Goal: Find specific page/section: Find specific page/section

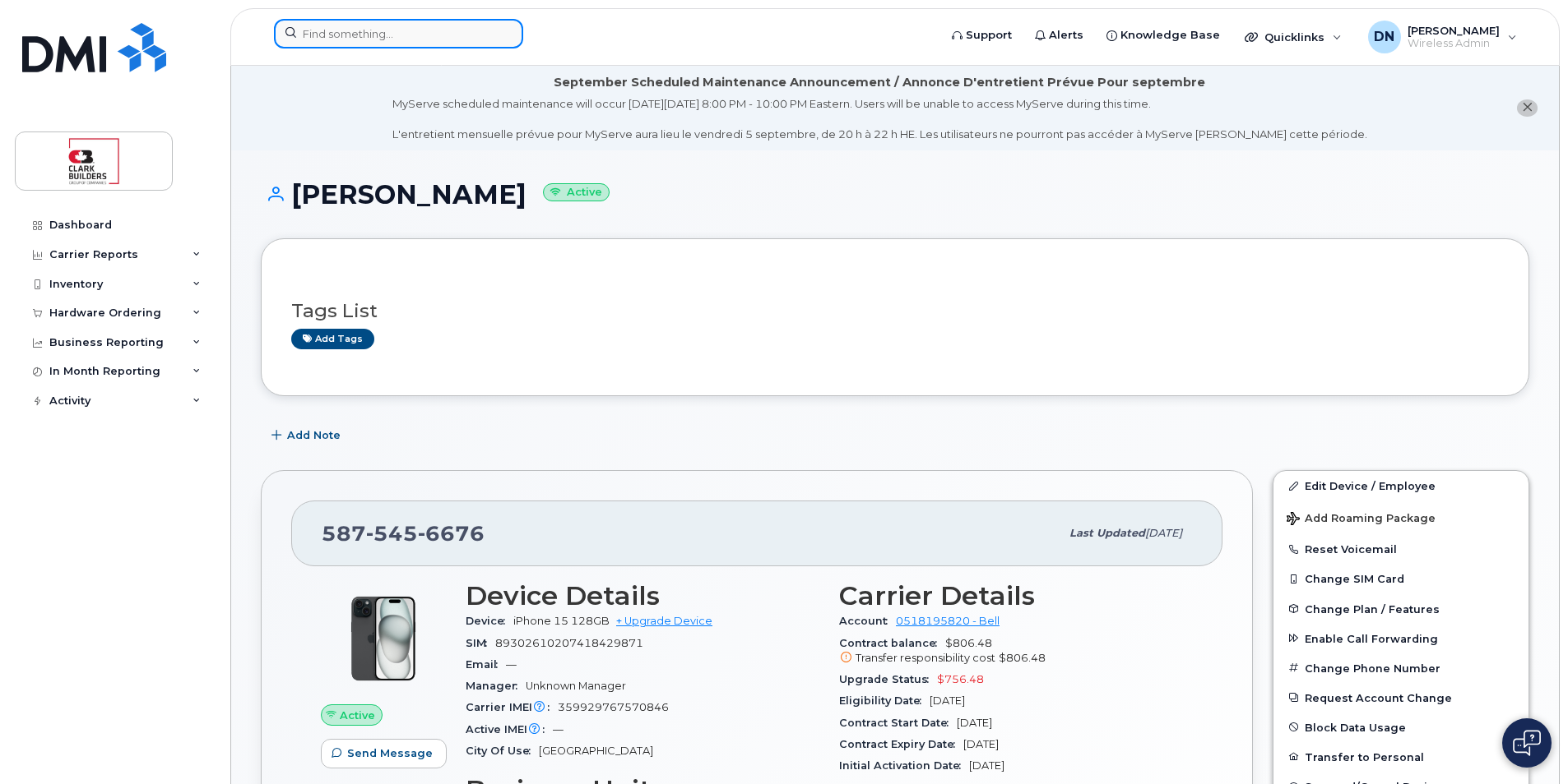
click at [395, 40] on input at bounding box center [398, 34] width 249 height 30
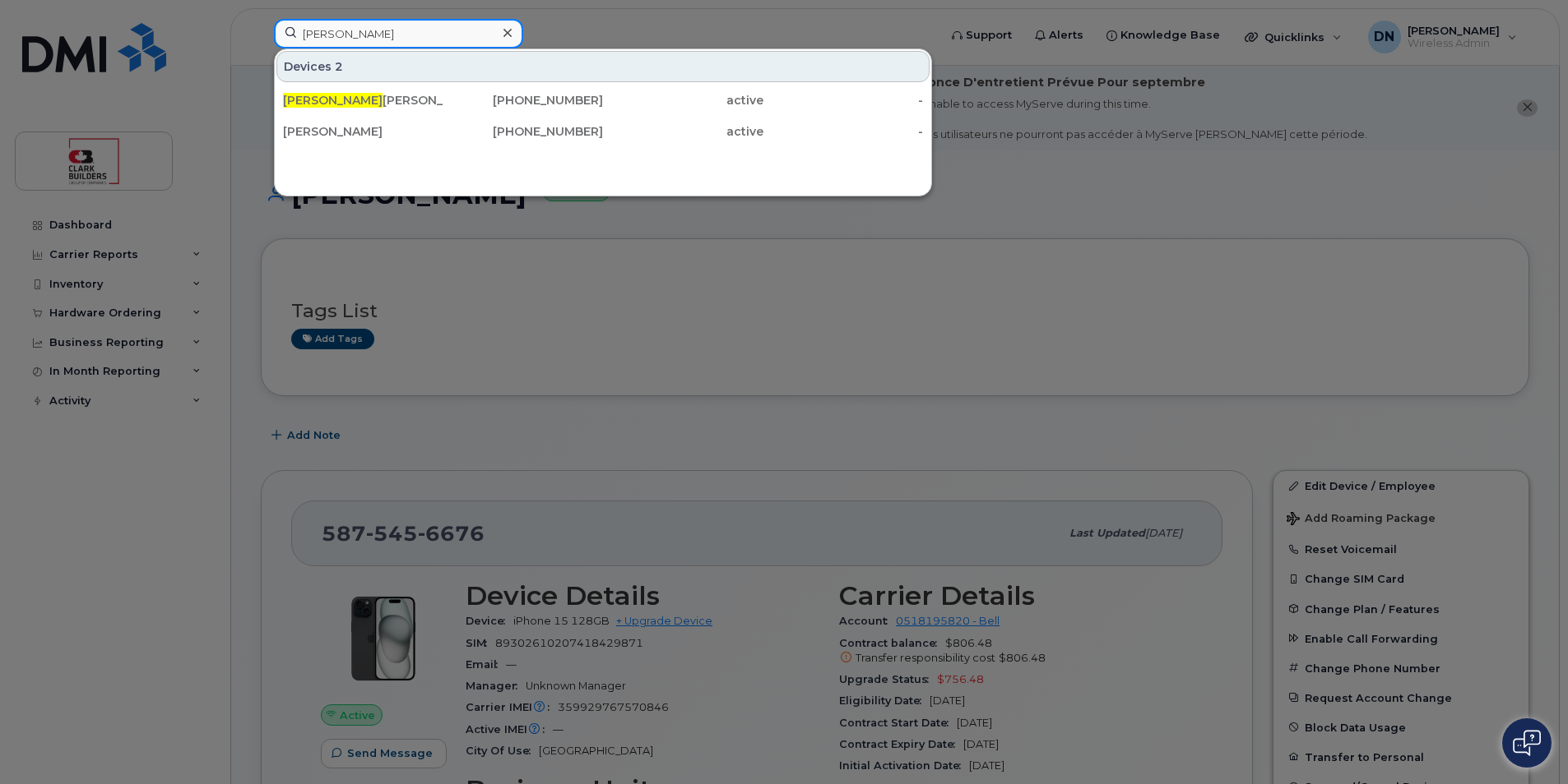
type input "[PERSON_NAME]"
click at [664, 185] on div "Devices 2 [PERSON_NAME] [PHONE_NUMBER] active - [PERSON_NAME] Londres [PHONE_NU…" at bounding box center [603, 122] width 658 height 148
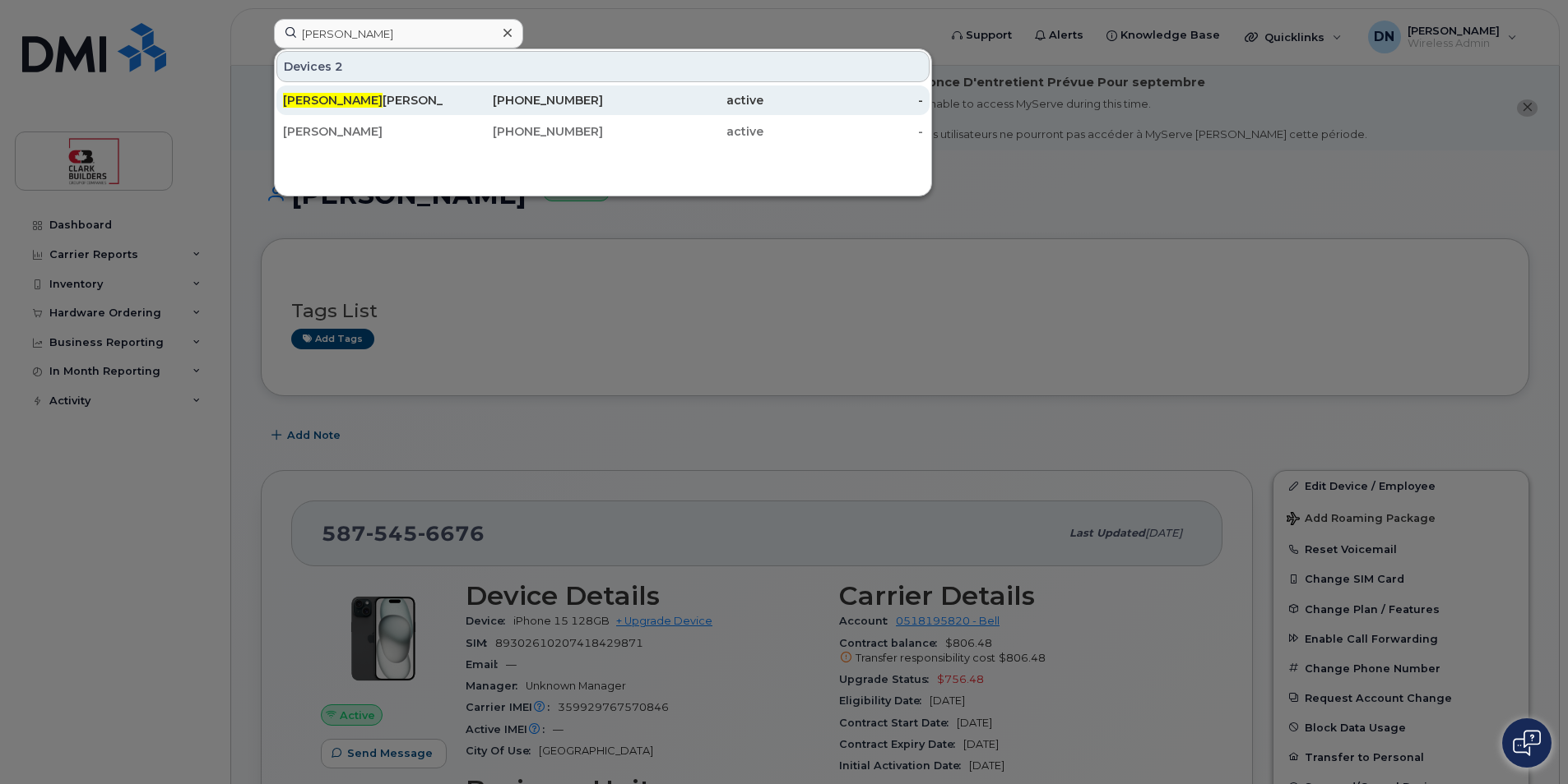
click at [555, 98] on div "[PHONE_NUMBER]" at bounding box center [523, 101] width 160 height 17
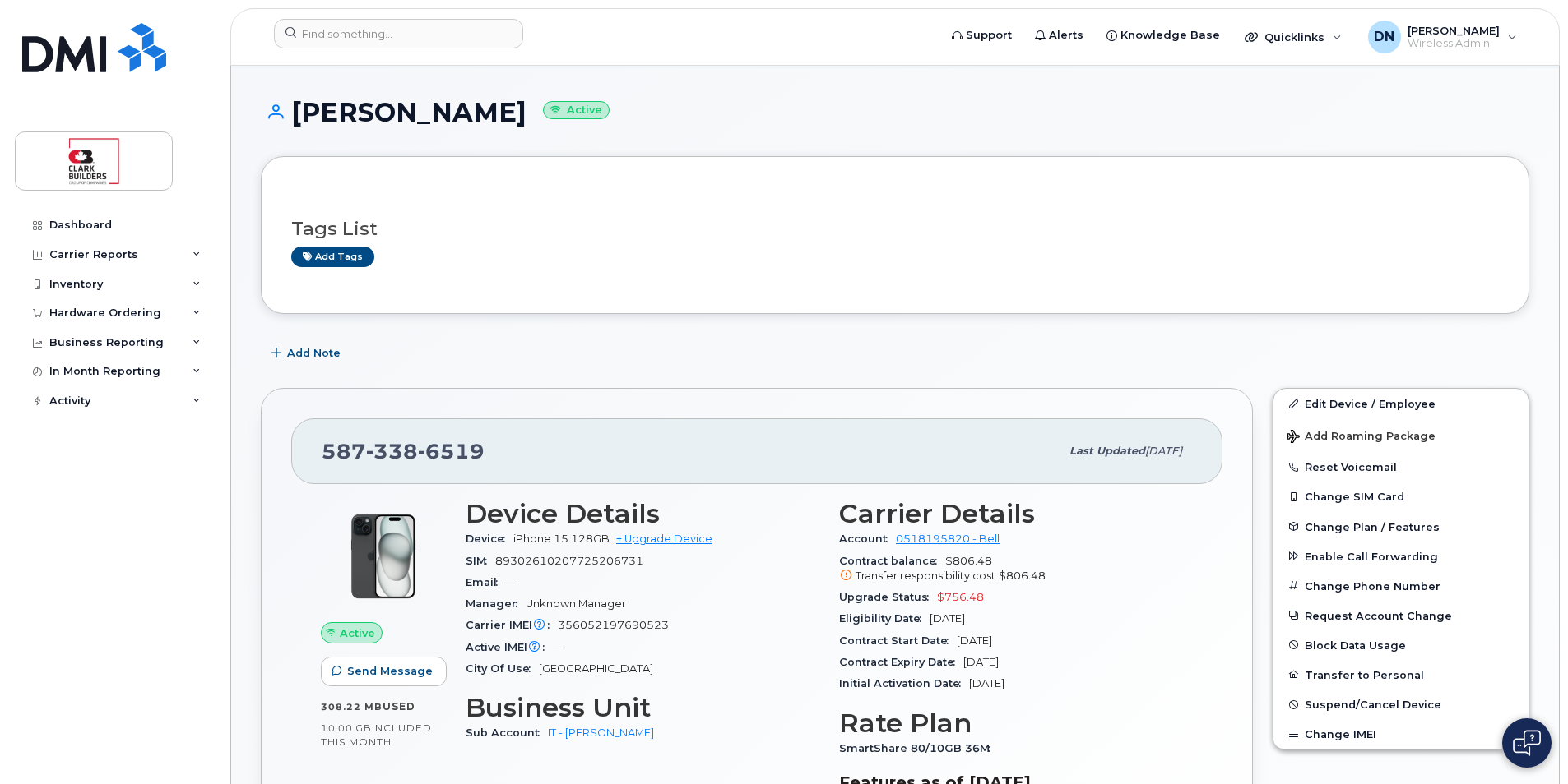
scroll to position [411, 0]
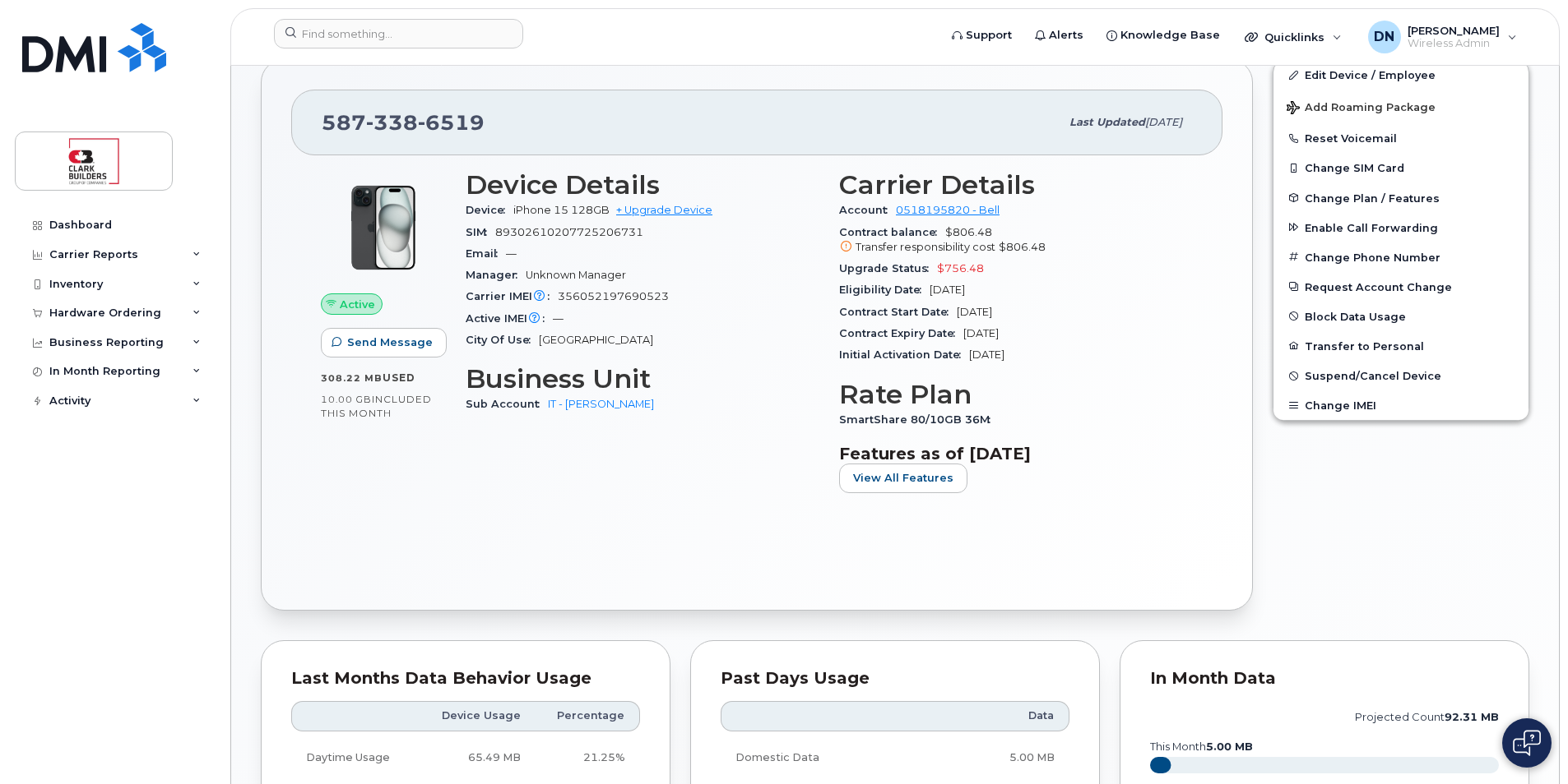
click at [939, 419] on span "SmartShare 80/10GB 36M" at bounding box center [918, 420] width 160 height 12
drag, startPoint x: 830, startPoint y: 420, endPoint x: 1069, endPoint y: 422, distance: 239.0
click at [1069, 422] on div "Carrier Details Account 0518195820 - Bell Contract balance $806.48 Transfer res…" at bounding box center [1016, 338] width 373 height 356
drag, startPoint x: 1069, startPoint y: 422, endPoint x: 1073, endPoint y: 532, distance: 110.1
click at [1073, 532] on div "Active Send Message 308.22 MB  used 10.00 GB  included this month Device Detail…" at bounding box center [756, 368] width 931 height 425
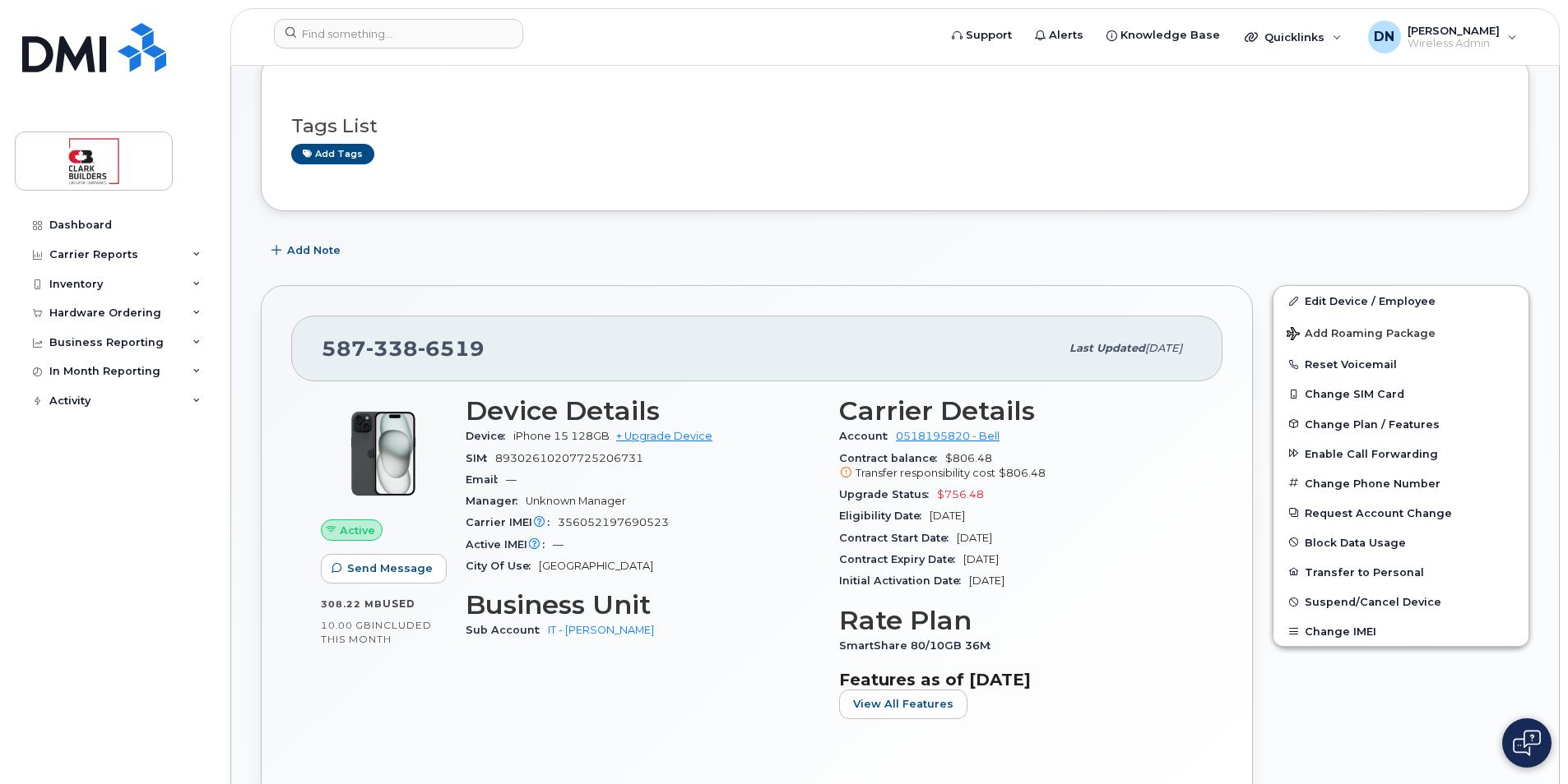
scroll to position [0, 0]
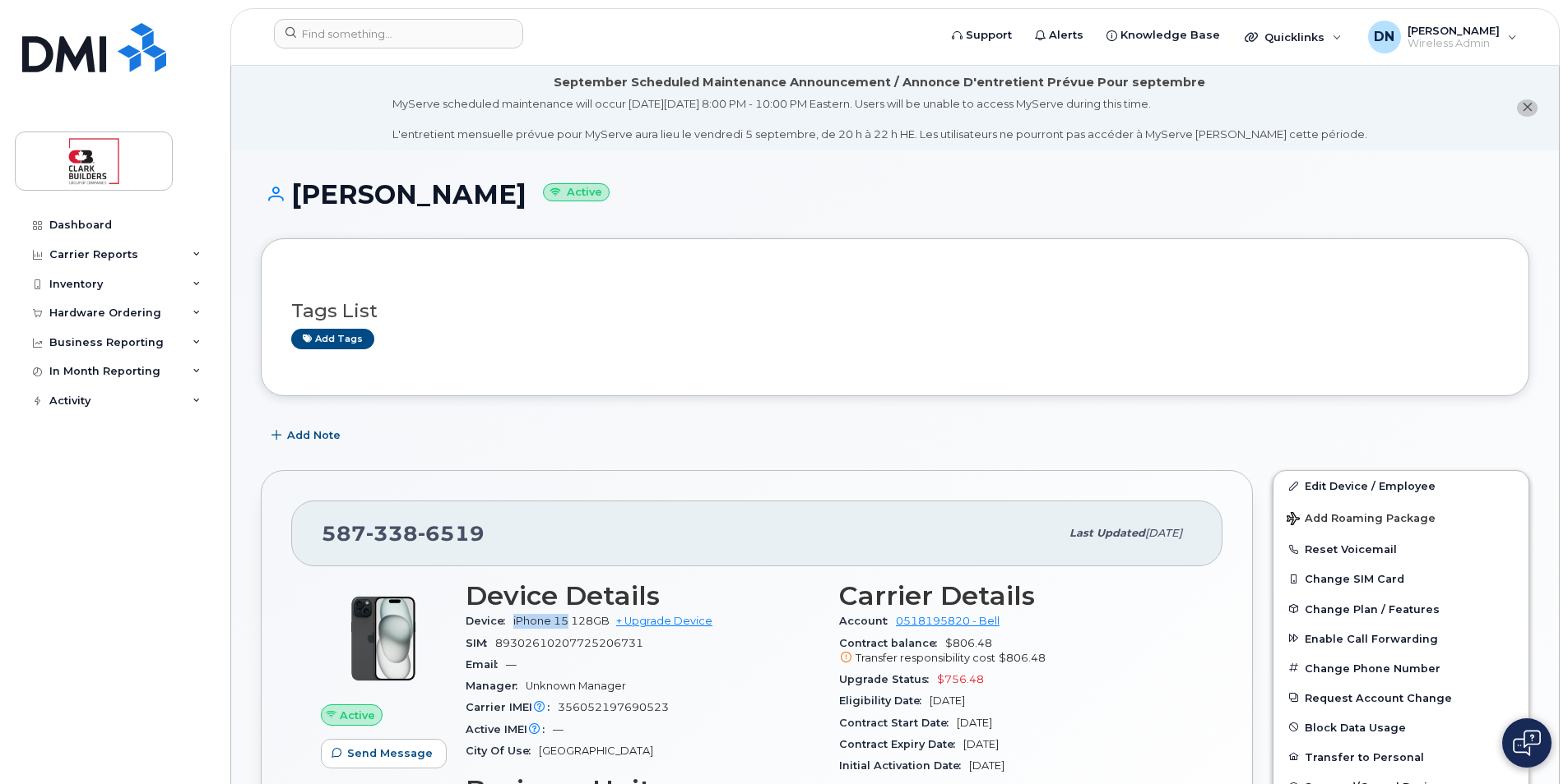
drag, startPoint x: 507, startPoint y: 626, endPoint x: 571, endPoint y: 614, distance: 65.1
click at [571, 614] on div "Device iPhone 15 128GB + Upgrade Device" at bounding box center [642, 621] width 354 height 21
